Goal: Navigation & Orientation: Find specific page/section

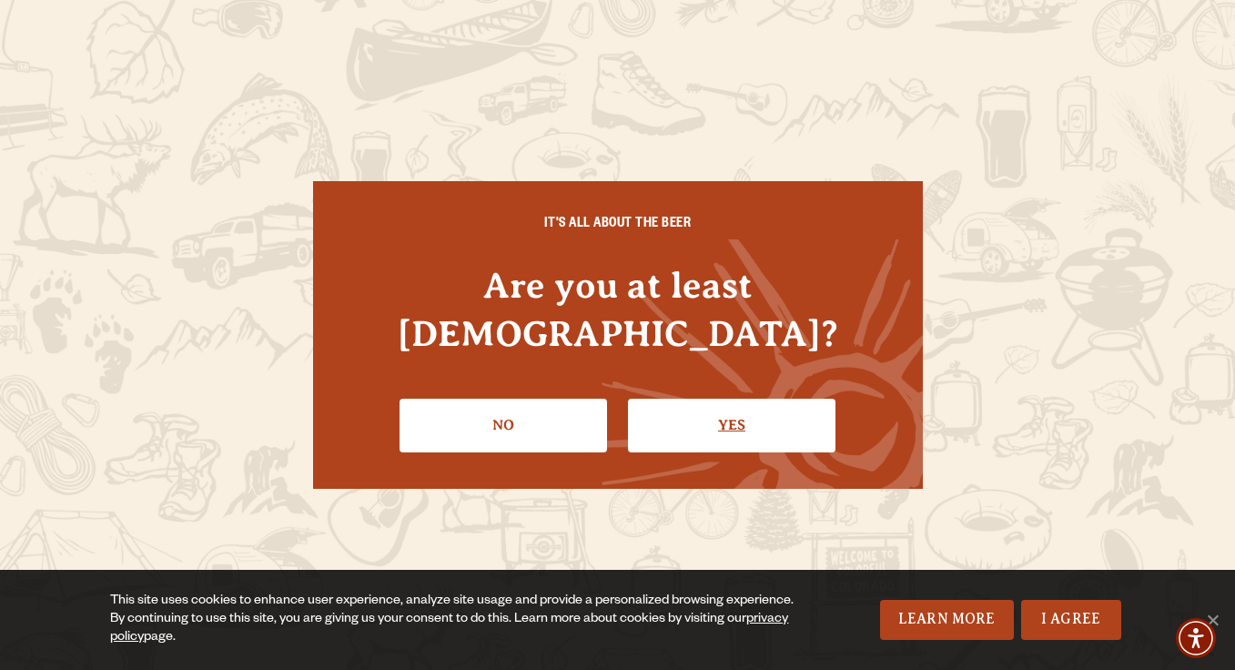
click at [727, 405] on link "Yes" at bounding box center [732, 425] width 208 height 53
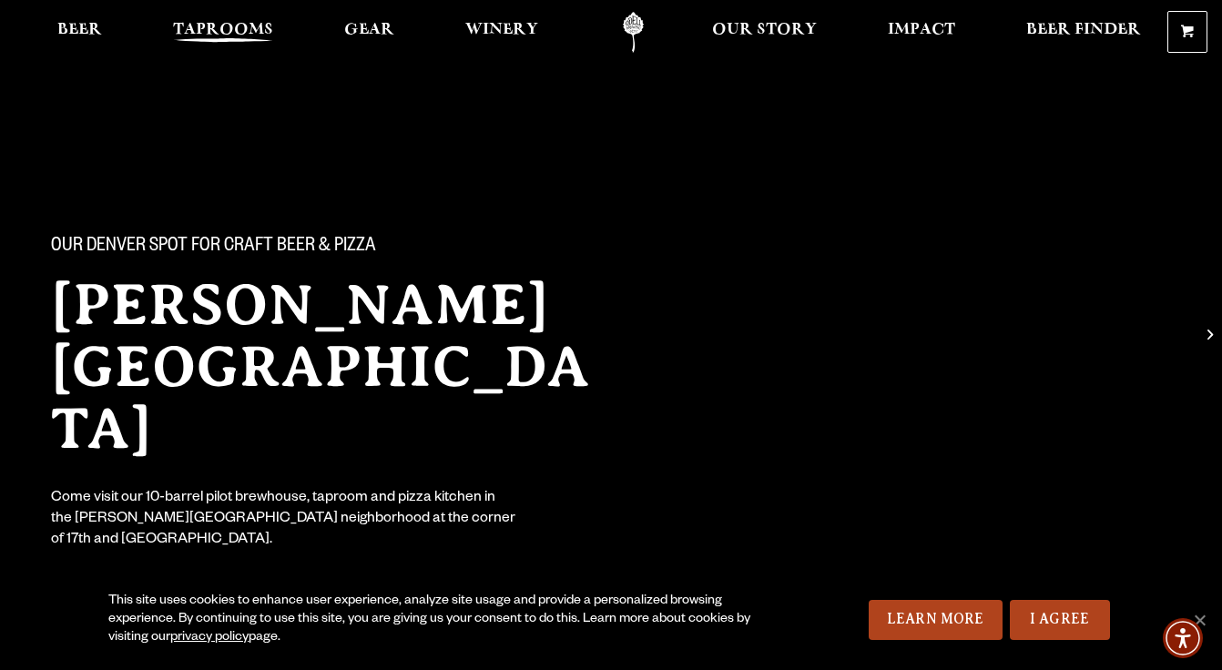
click at [197, 30] on span "Taprooms" at bounding box center [223, 30] width 100 height 15
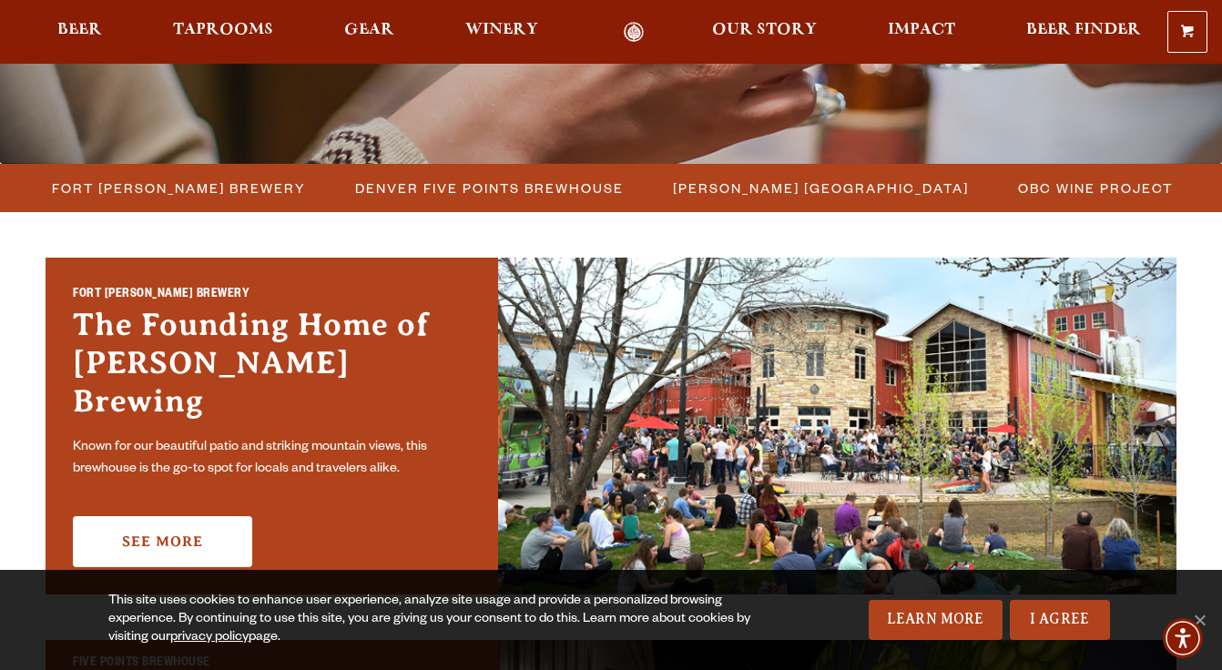
scroll to position [448, 0]
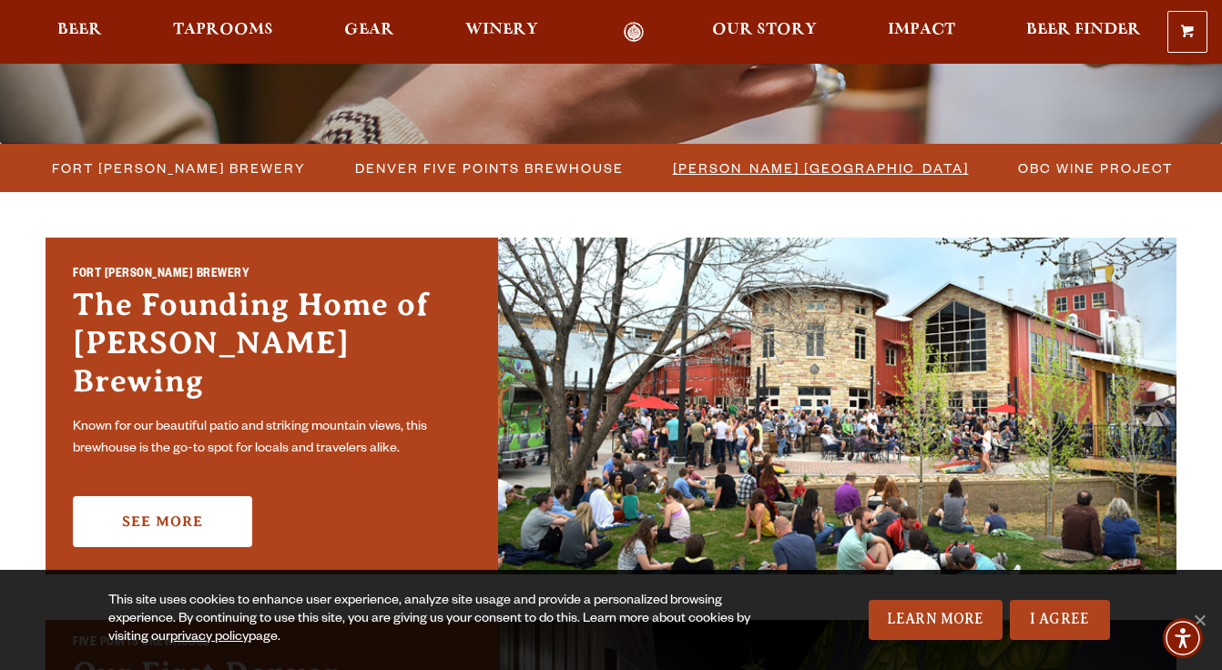
click at [708, 169] on span "[PERSON_NAME] [GEOGRAPHIC_DATA]" at bounding box center [821, 168] width 296 height 26
